Goal: Transaction & Acquisition: Obtain resource

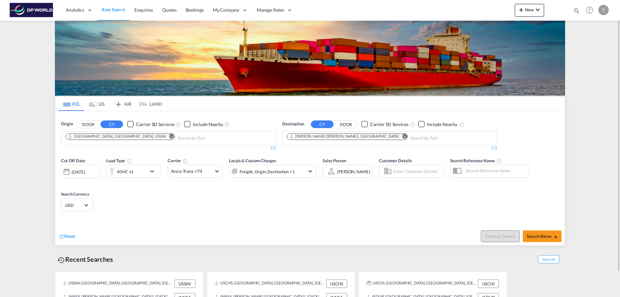
click at [169, 136] on md-icon "Remove" at bounding box center [171, 136] width 5 height 5
click at [109, 137] on input "Chips input." at bounding box center [96, 138] width 61 height 10
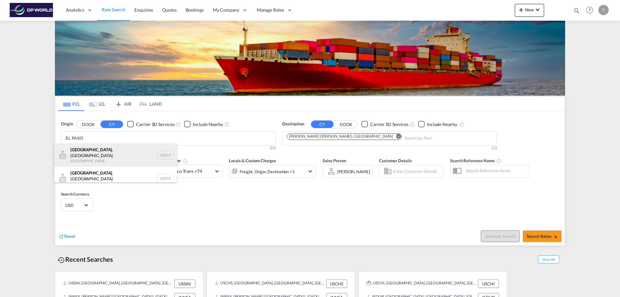
type input "EL PASO"
click at [91, 149] on div "[GEOGRAPHIC_DATA] , [GEOGRAPHIC_DATA] [GEOGRAPHIC_DATA] USELP" at bounding box center [115, 154] width 123 height 23
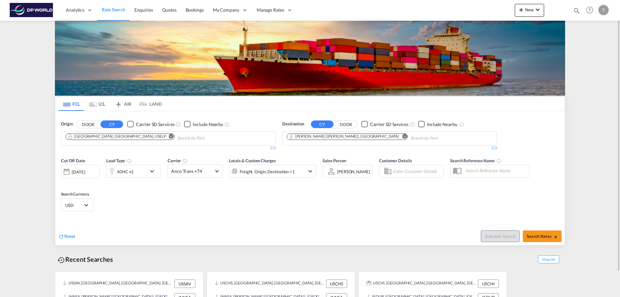
click at [402, 136] on md-icon "Remove" at bounding box center [404, 136] width 5 height 5
click at [302, 141] on body "Analytics Reports Dashboard Rate Search Enquiries Quotes Bookings" at bounding box center [310, 148] width 620 height 297
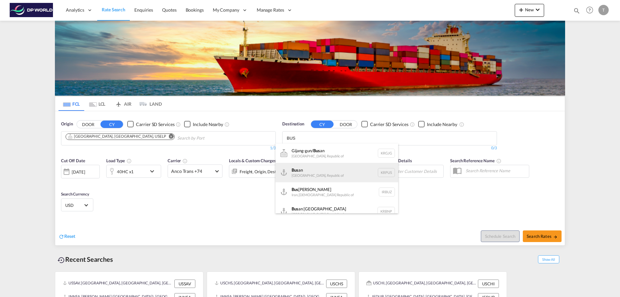
type input "BUS"
click at [301, 170] on div "Bus an [GEOGRAPHIC_DATA], [GEOGRAPHIC_DATA] KRPUS" at bounding box center [336, 172] width 123 height 19
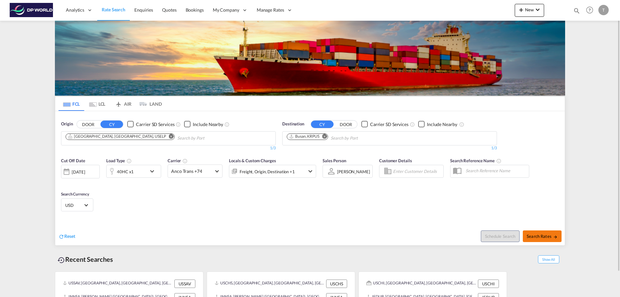
click at [548, 237] on span "Search Rates" at bounding box center [541, 235] width 31 height 5
type input "USELP to KRPUS / [DATE]"
